Goal: Contribute content

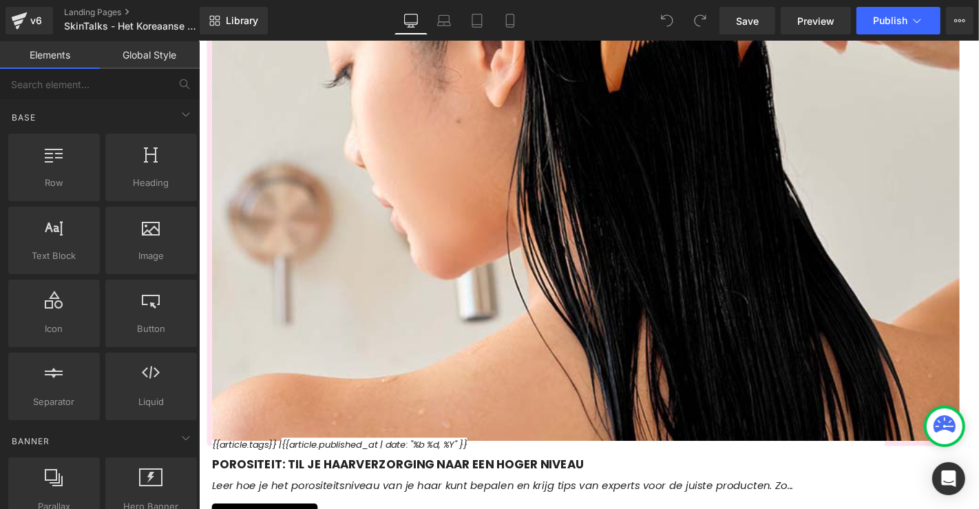
scroll to position [1221, 0]
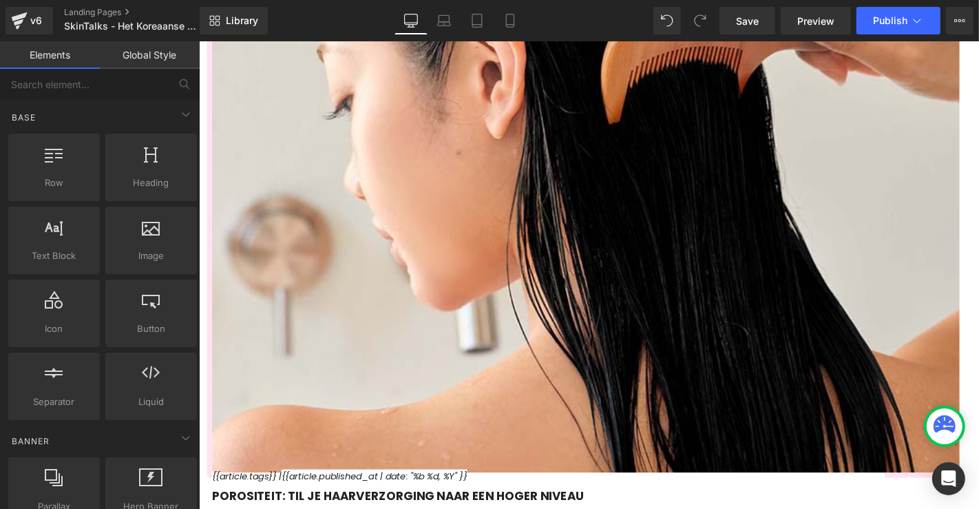
click at [198, 41] on span "Text Block" at bounding box center [198, 41] width 0 height 0
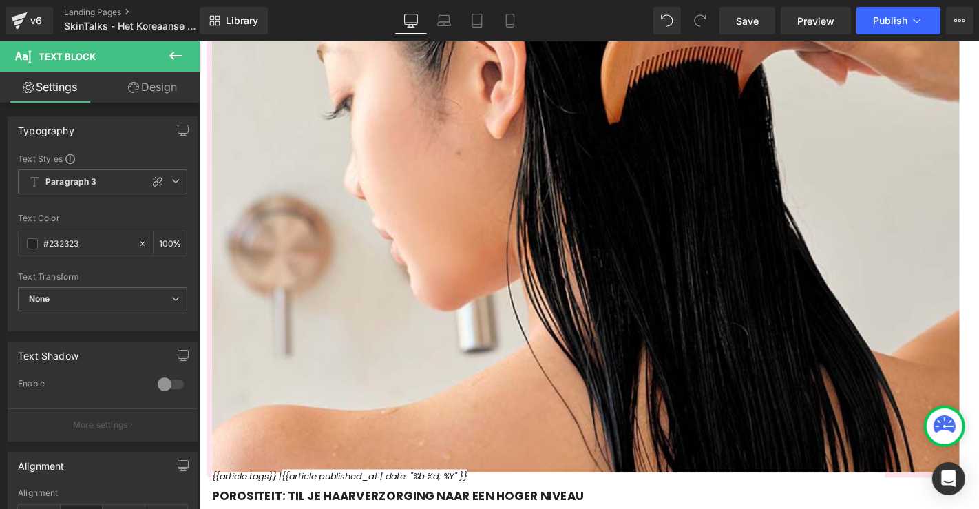
click at [198, 41] on link at bounding box center [198, 41] width 0 height 0
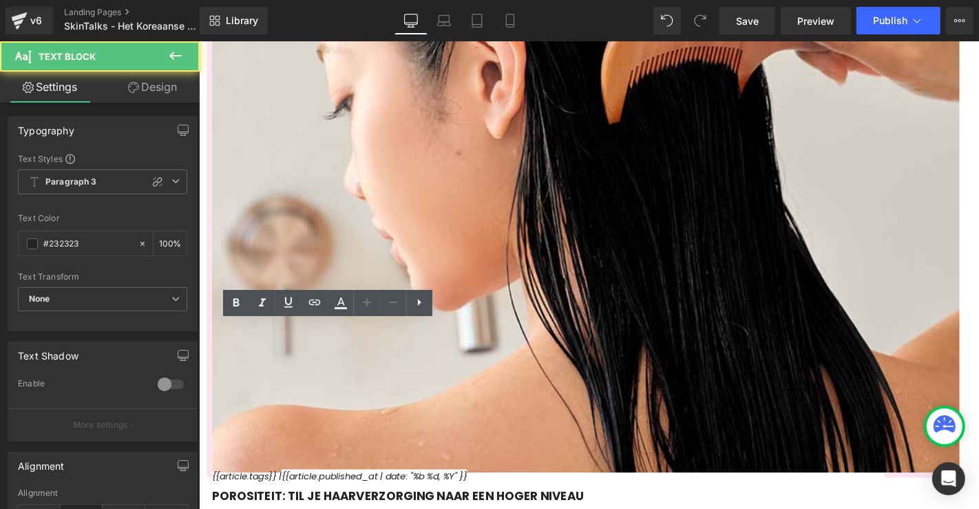
drag, startPoint x: 339, startPoint y: 349, endPoint x: 255, endPoint y: 343, distance: 83.5
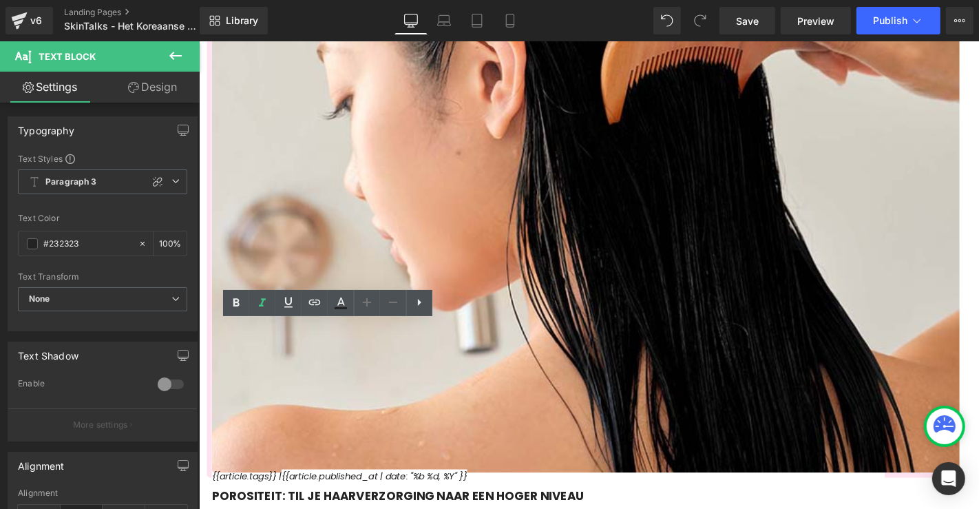
drag, startPoint x: 325, startPoint y: 344, endPoint x: 233, endPoint y: 348, distance: 91.6
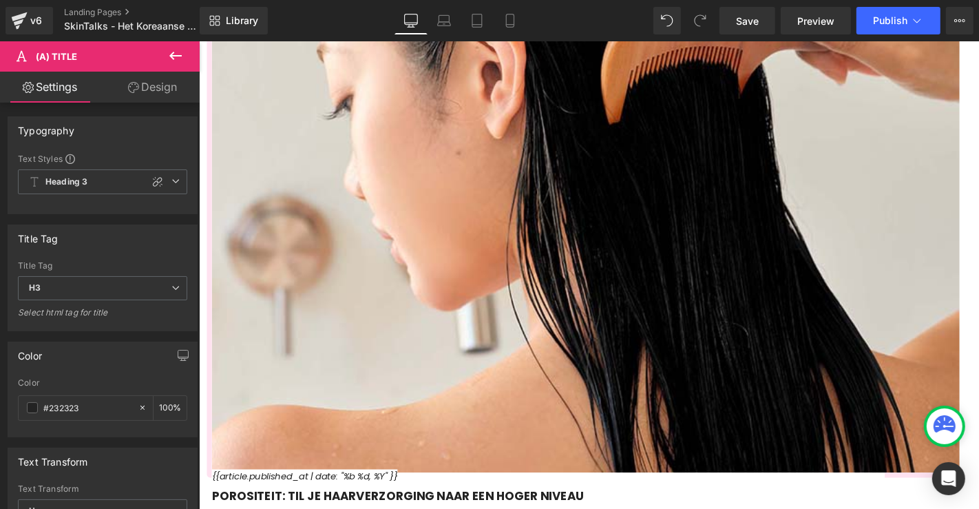
click at [198, 41] on icon at bounding box center [198, 41] width 0 height 0
click at [198, 41] on link at bounding box center [198, 41] width 0 height 0
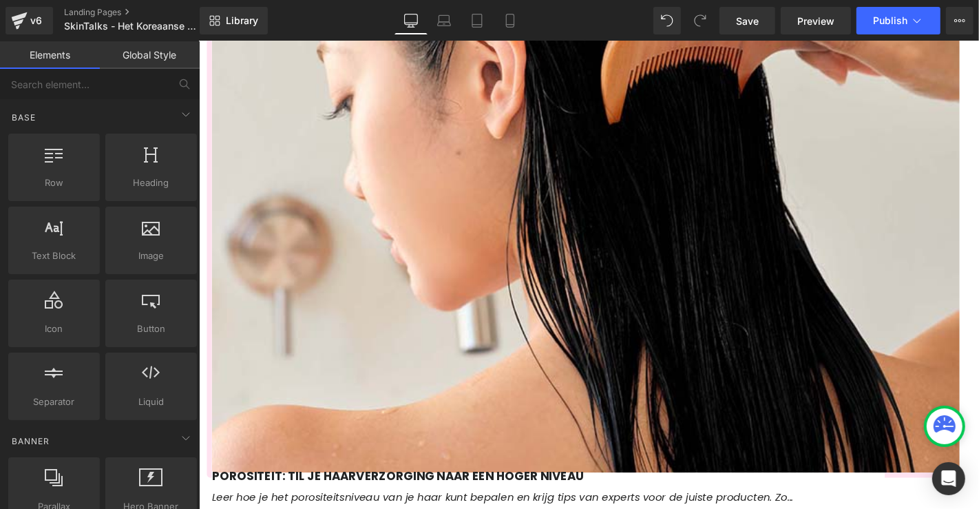
scroll to position [1185, 0]
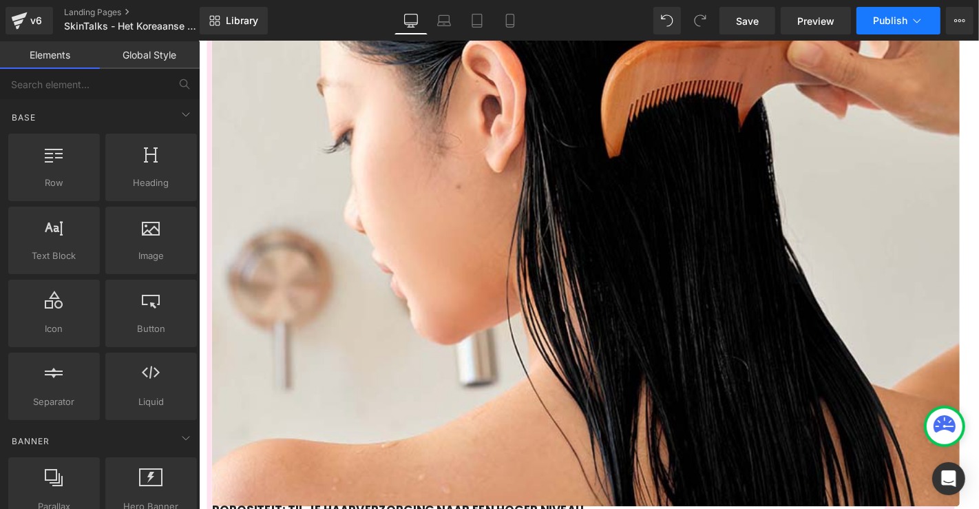
click at [903, 12] on button "Publish" at bounding box center [898, 21] width 84 height 28
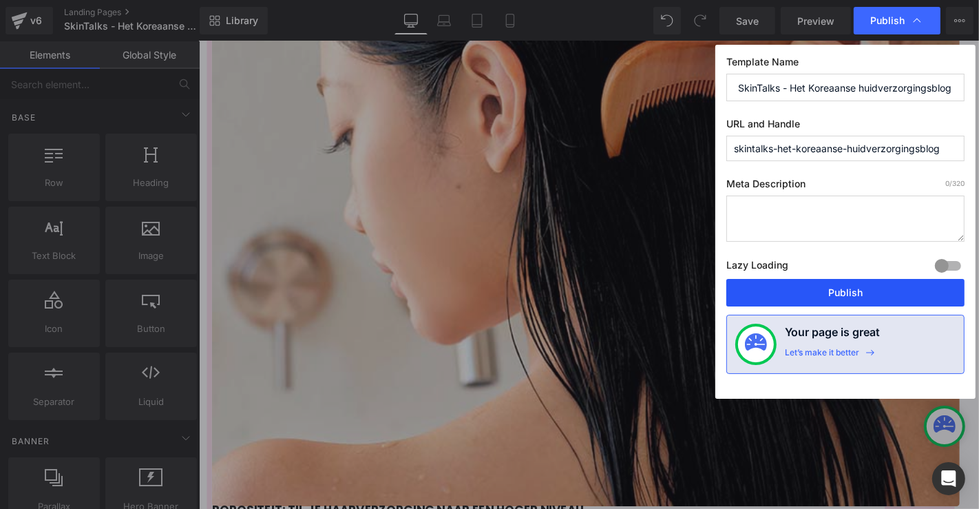
click at [824, 299] on button "Publish" at bounding box center [845, 293] width 238 height 28
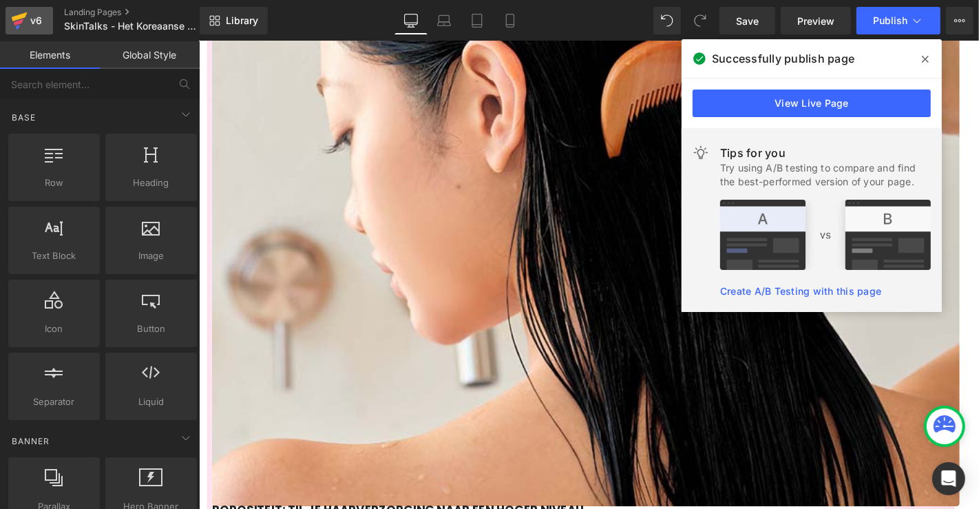
click at [45, 12] on link "v6" at bounding box center [30, 21] width 48 height 28
